Goal: Complete application form: Complete application form

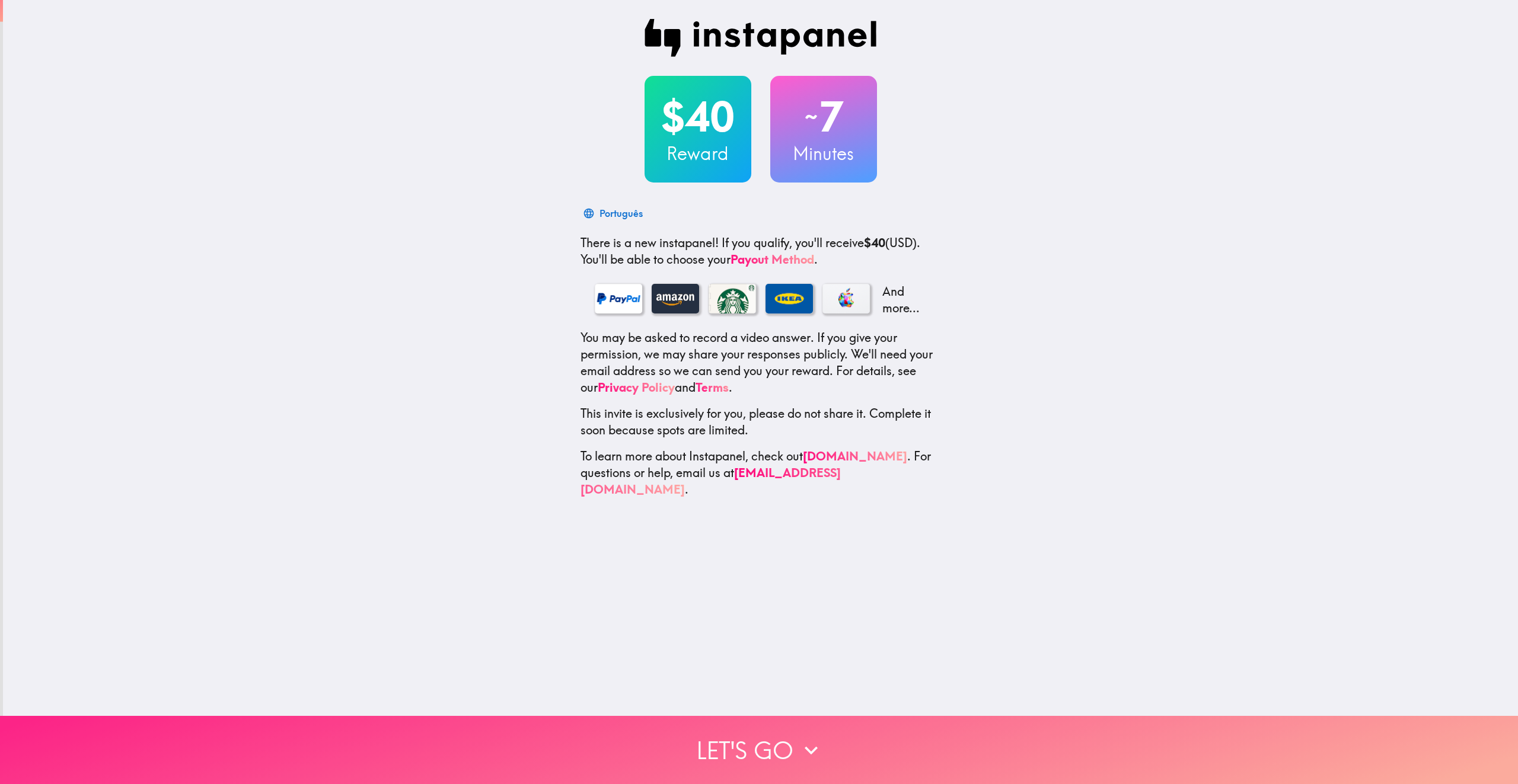
click at [369, 222] on button "Let's go" at bounding box center [759, 749] width 1518 height 68
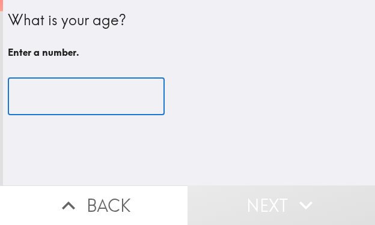
click at [94, 95] on input "number" at bounding box center [86, 96] width 157 height 37
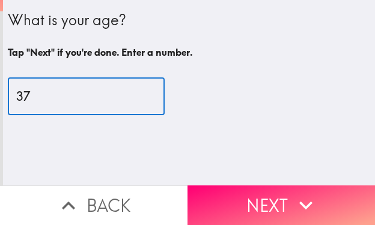
type input "37"
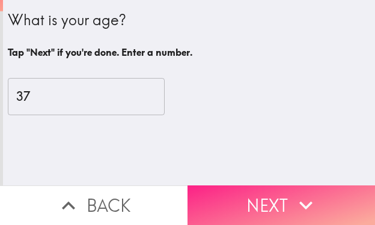
click at [232, 175] on div "What is your age? Tap "Next" if you're done. Enter a number. 37 ​" at bounding box center [189, 93] width 372 height 186
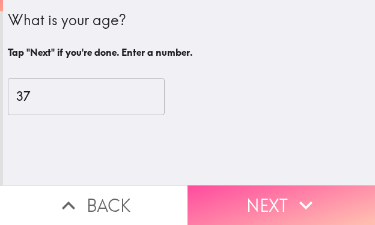
click at [240, 199] on button "Next" at bounding box center [280, 206] width 187 height 40
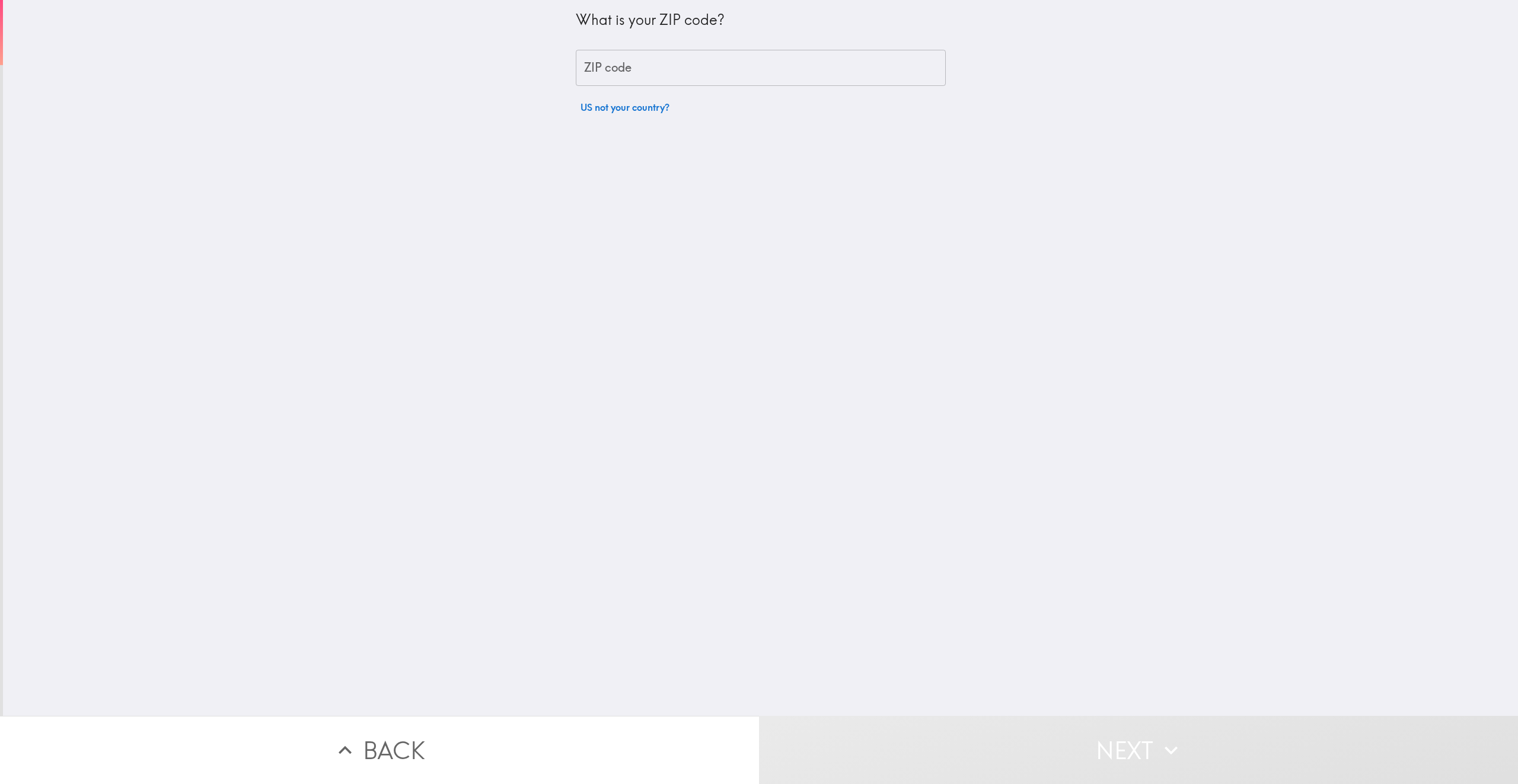
click at [369, 54] on input "ZIP code" at bounding box center [760, 67] width 370 height 37
paste input "32801"
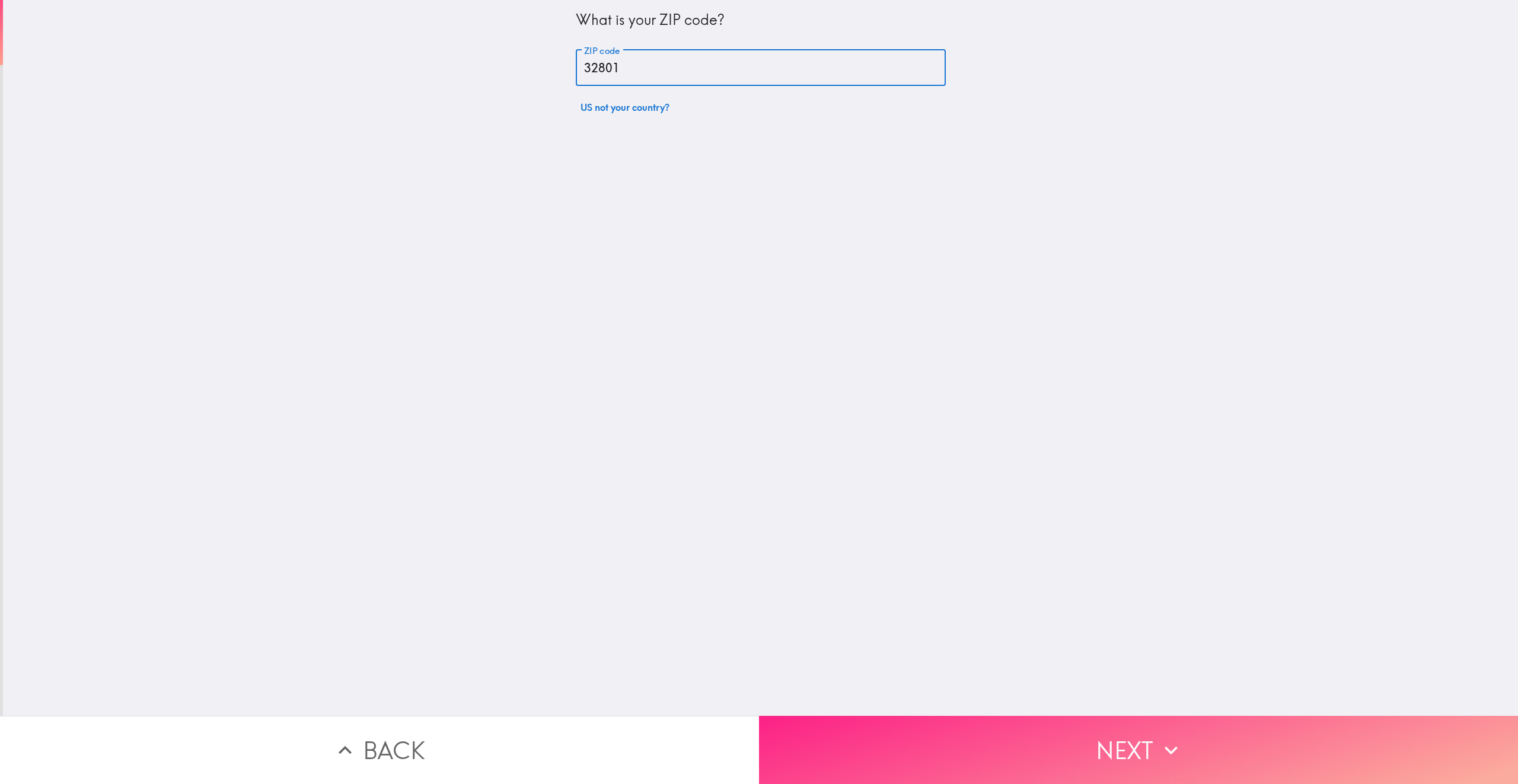
type input "32801"
click at [369, 222] on button "Next" at bounding box center [1138, 749] width 759 height 68
